Goal: Task Accomplishment & Management: Use online tool/utility

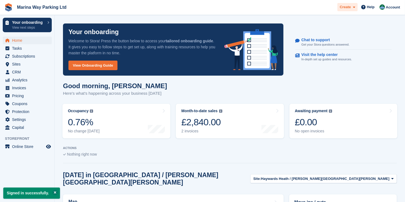
click at [354, 7] on icon at bounding box center [354, 7] width 2 height 4
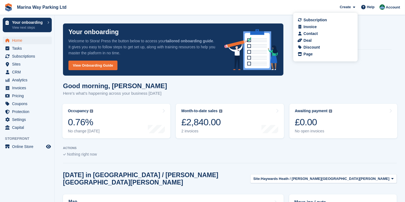
click at [382, 26] on div "Your onboarding Welcome to Stora! Press the button below to access your tailore…" at bounding box center [230, 49] width 340 height 59
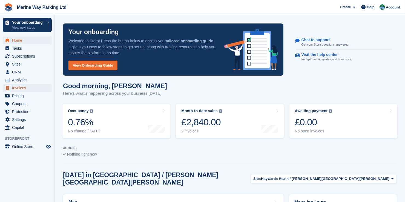
click at [20, 87] on span "Invoices" at bounding box center [28, 88] width 33 height 8
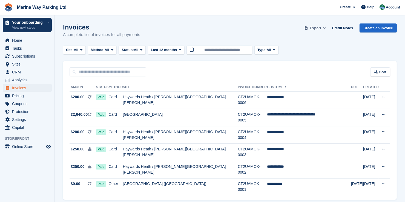
click at [326, 29] on icon at bounding box center [324, 28] width 3 height 4
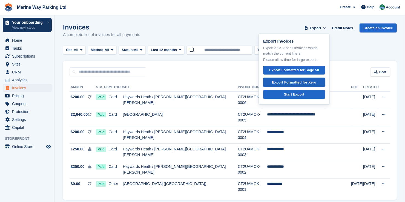
click at [304, 82] on div "Export Formatted for Xero" at bounding box center [294, 82] width 44 height 5
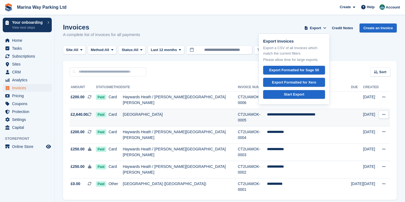
click at [83, 112] on span "£2,640.00" at bounding box center [79, 115] width 17 height 6
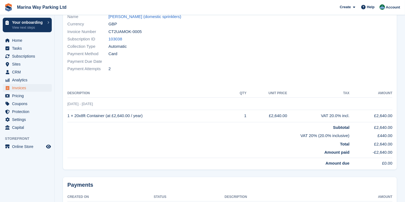
scroll to position [84, 0]
